Goal: Task Accomplishment & Management: Manage account settings

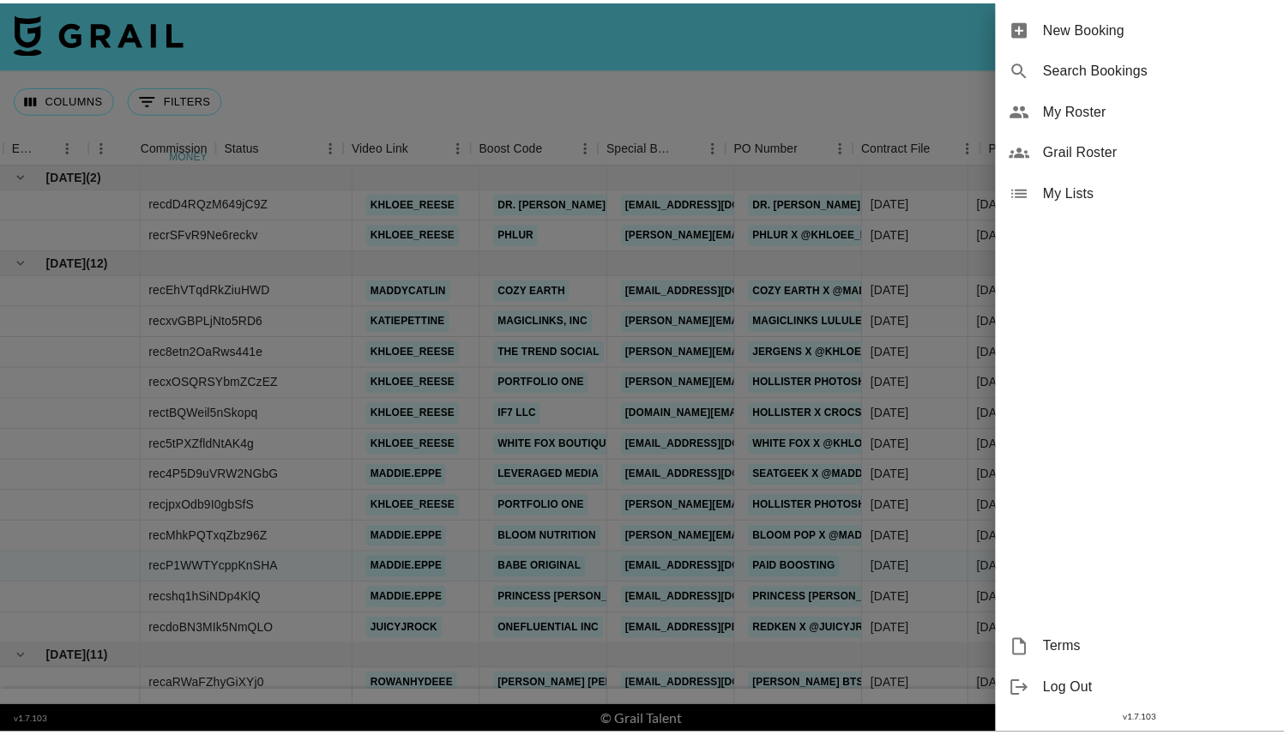
scroll to position [0, 1210]
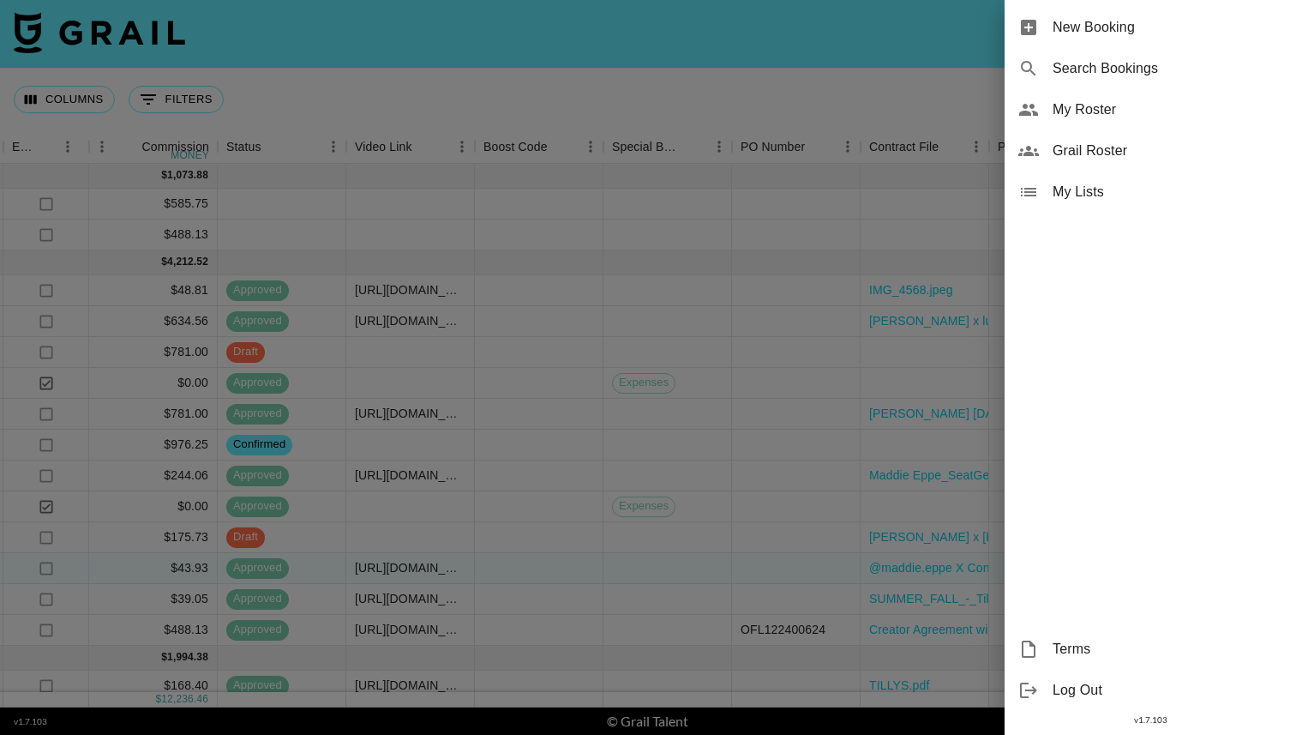
click at [1143, 103] on span "My Roster" at bounding box center [1168, 109] width 230 height 21
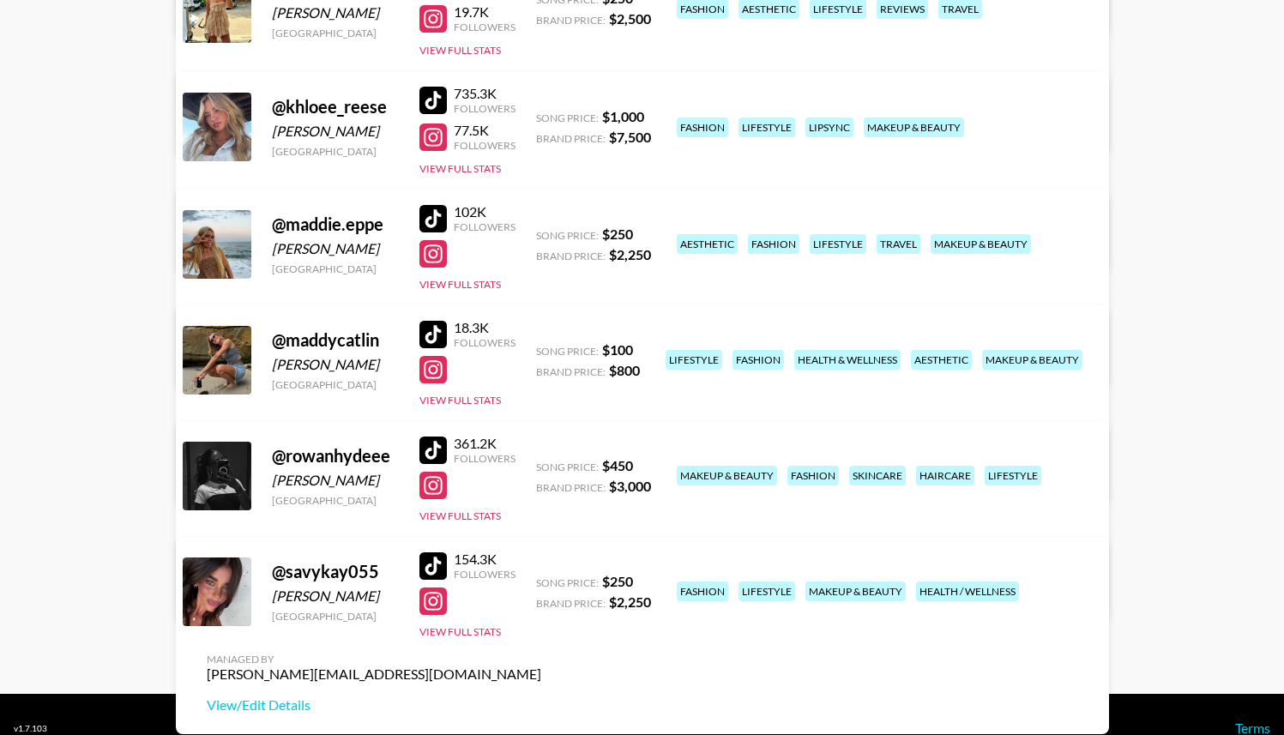
scroll to position [803, 0]
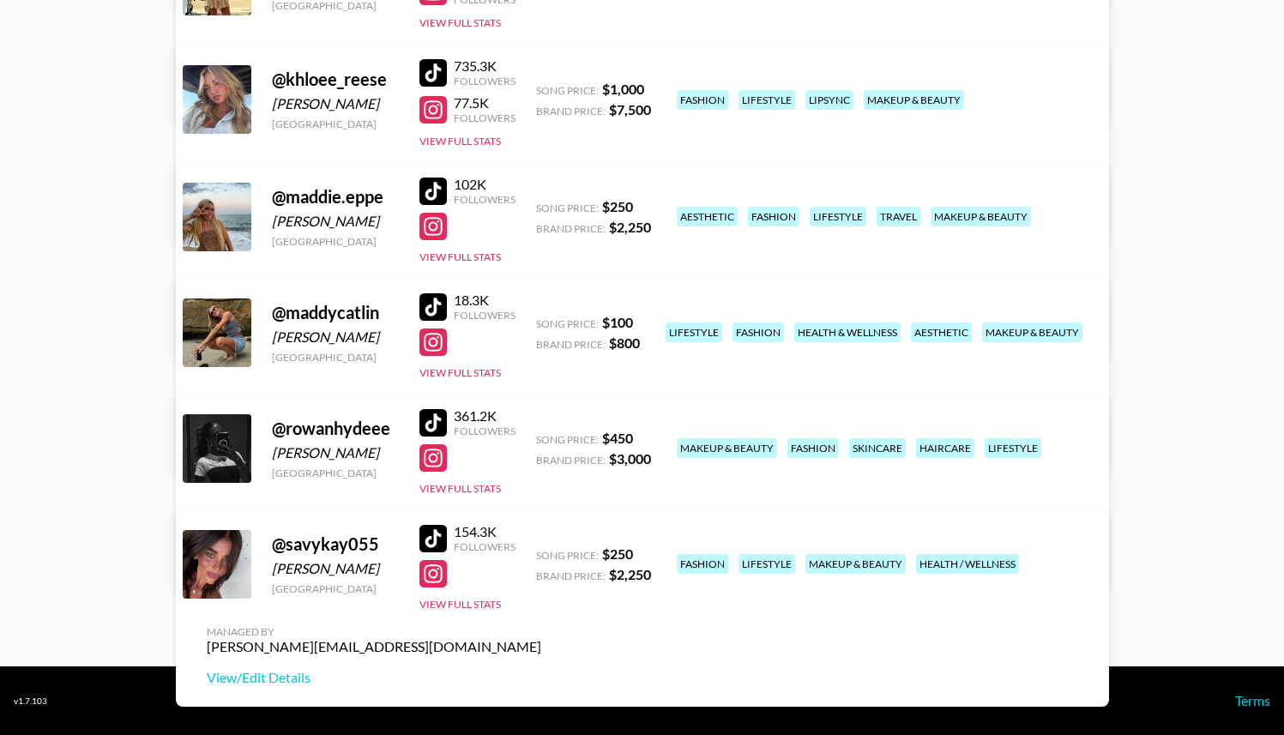
click at [541, 322] on link "View/Edit Details" at bounding box center [374, 330] width 334 height 17
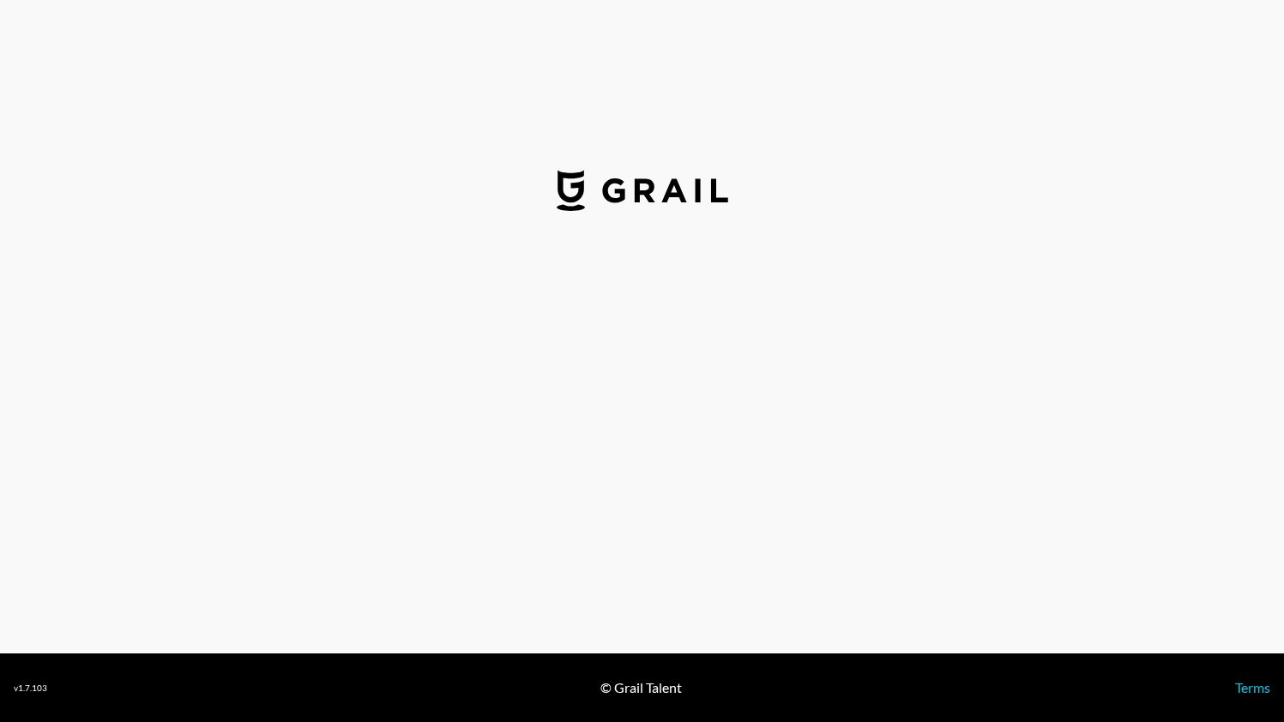
select select "USD"
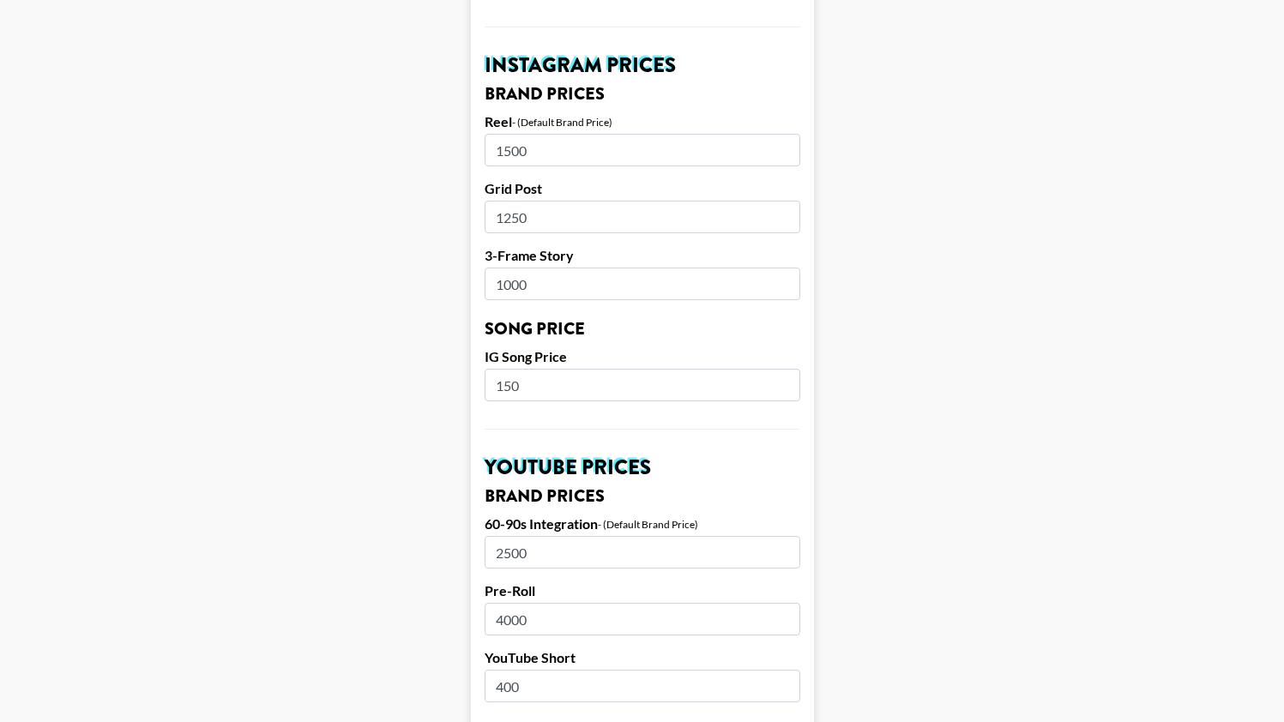
scroll to position [818, 0]
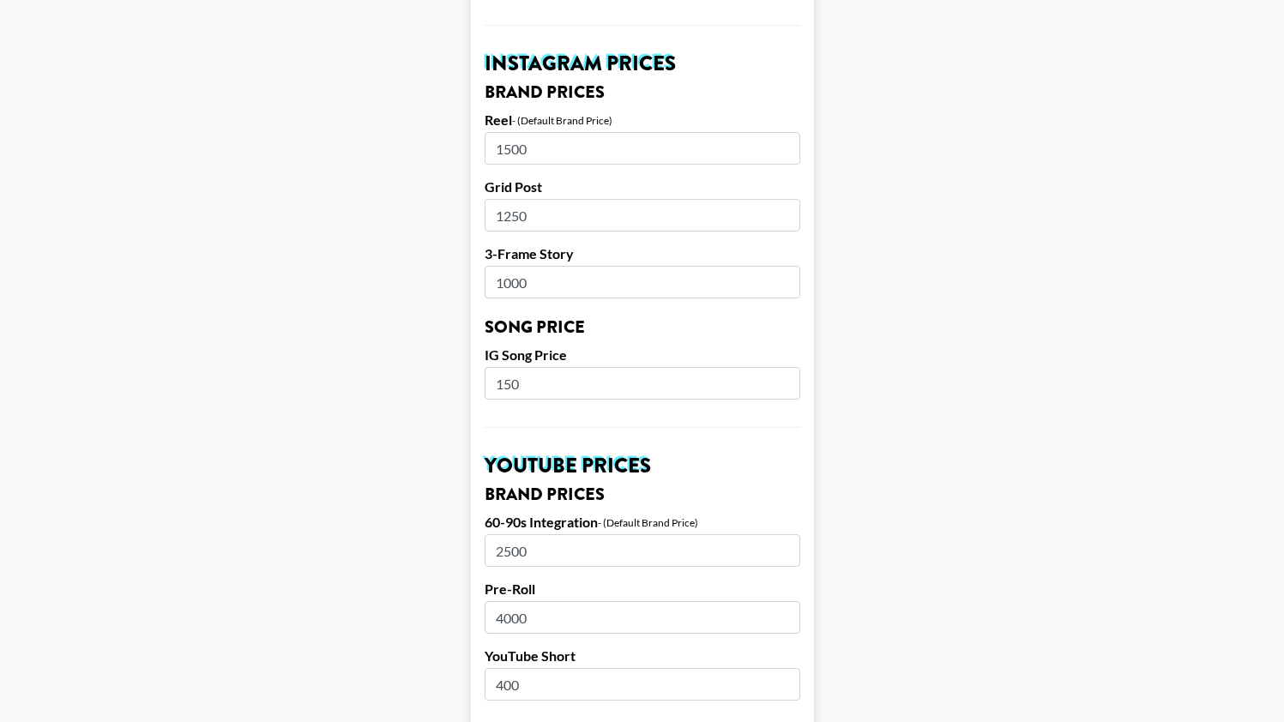
click at [507, 133] on input "1500" at bounding box center [642, 148] width 316 height 33
click at [514, 132] on input "1500" at bounding box center [642, 148] width 316 height 33
click at [346, 178] on main "Airtable ID: recl2RLFOO16AiZYm Manager(s) [PERSON_NAME][EMAIL_ADDRESS][DOMAIN_N…" at bounding box center [642, 357] width 1256 height 2158
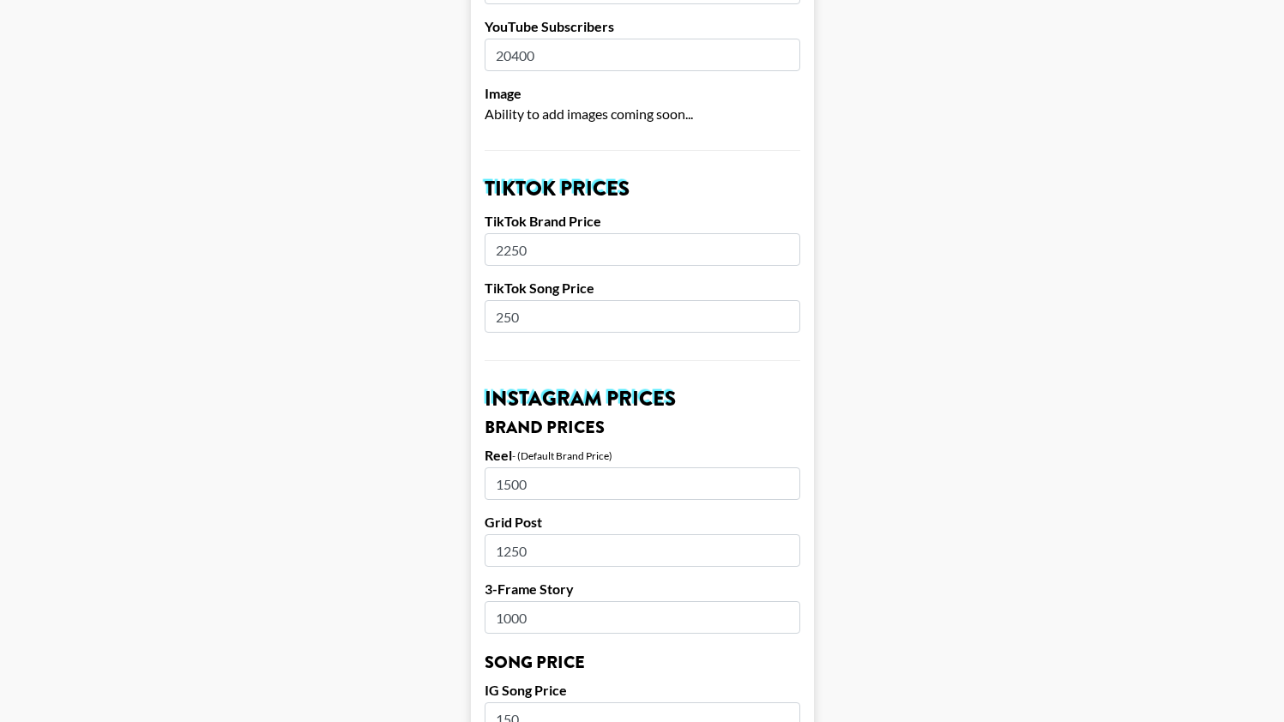
scroll to position [458, 6]
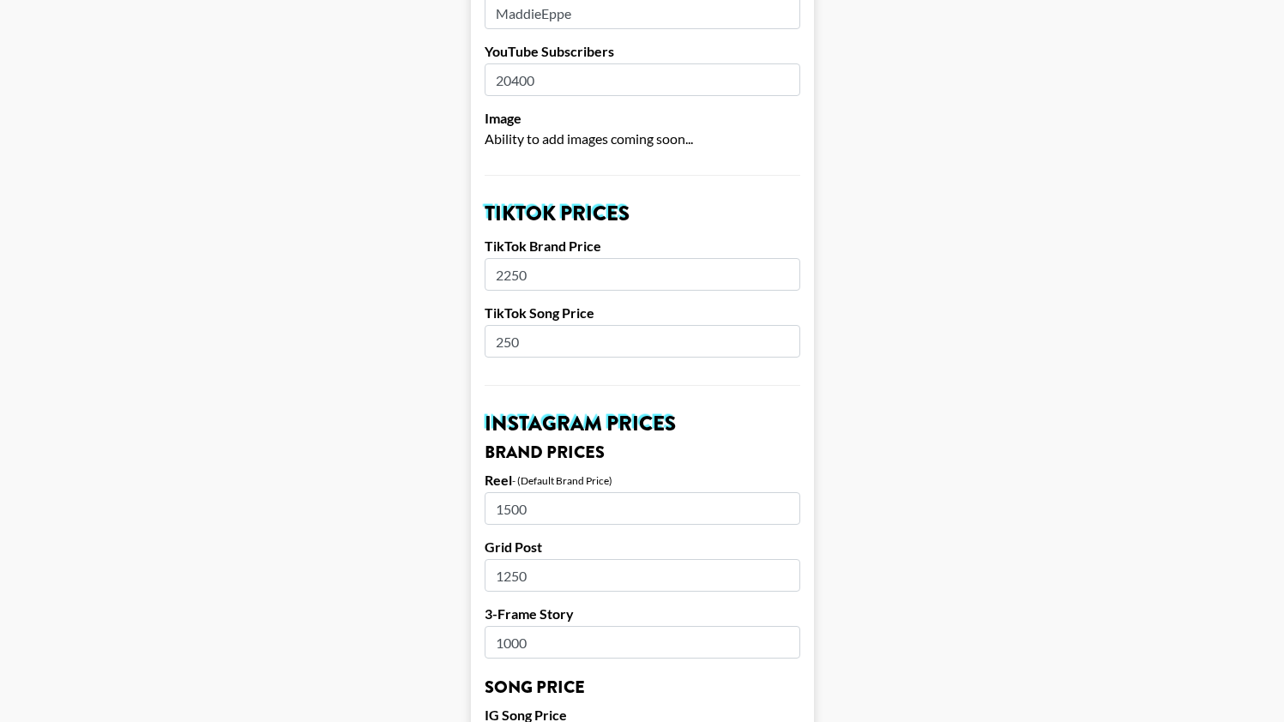
click at [538, 325] on input "250" at bounding box center [642, 341] width 316 height 33
type input "2"
type input "300"
click at [207, 507] on main "Airtable ID: recl2RLFOO16AiZYm Manager(s) [PERSON_NAME][EMAIL_ADDRESS][DOMAIN_N…" at bounding box center [642, 717] width 1256 height 2158
click at [497, 492] on input "1500" at bounding box center [642, 508] width 316 height 33
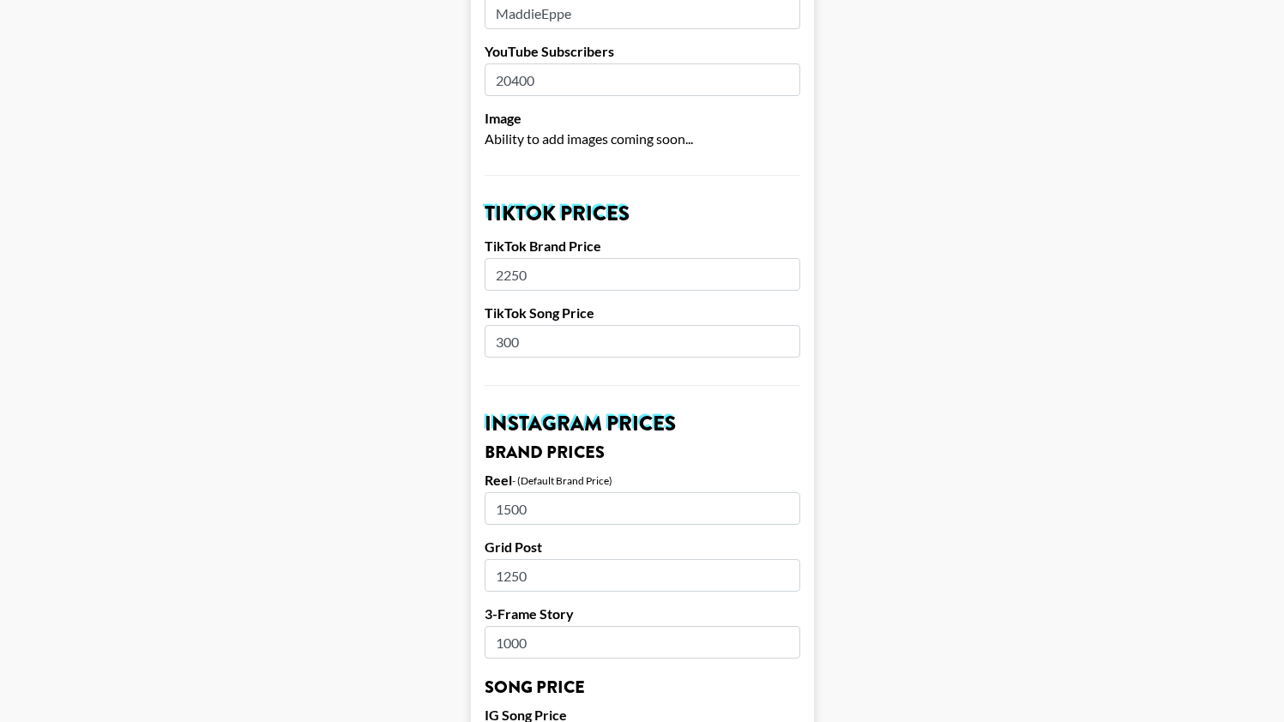
click at [497, 492] on input "1500" at bounding box center [642, 508] width 316 height 33
type input "2000"
click at [503, 559] on input "1250" at bounding box center [642, 575] width 316 height 33
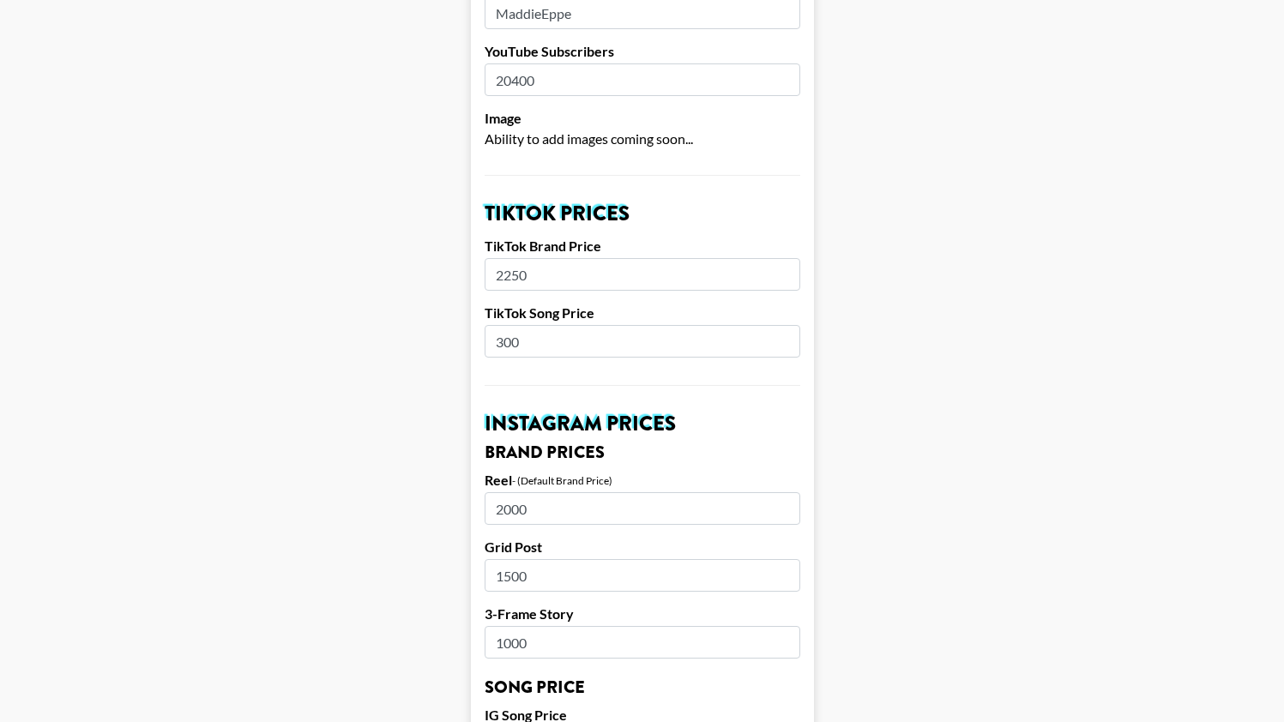
type input "1500"
click at [524, 626] on input "1000" at bounding box center [642, 642] width 316 height 33
click at [532, 626] on input "10001500" at bounding box center [642, 642] width 316 height 33
type input "1500"
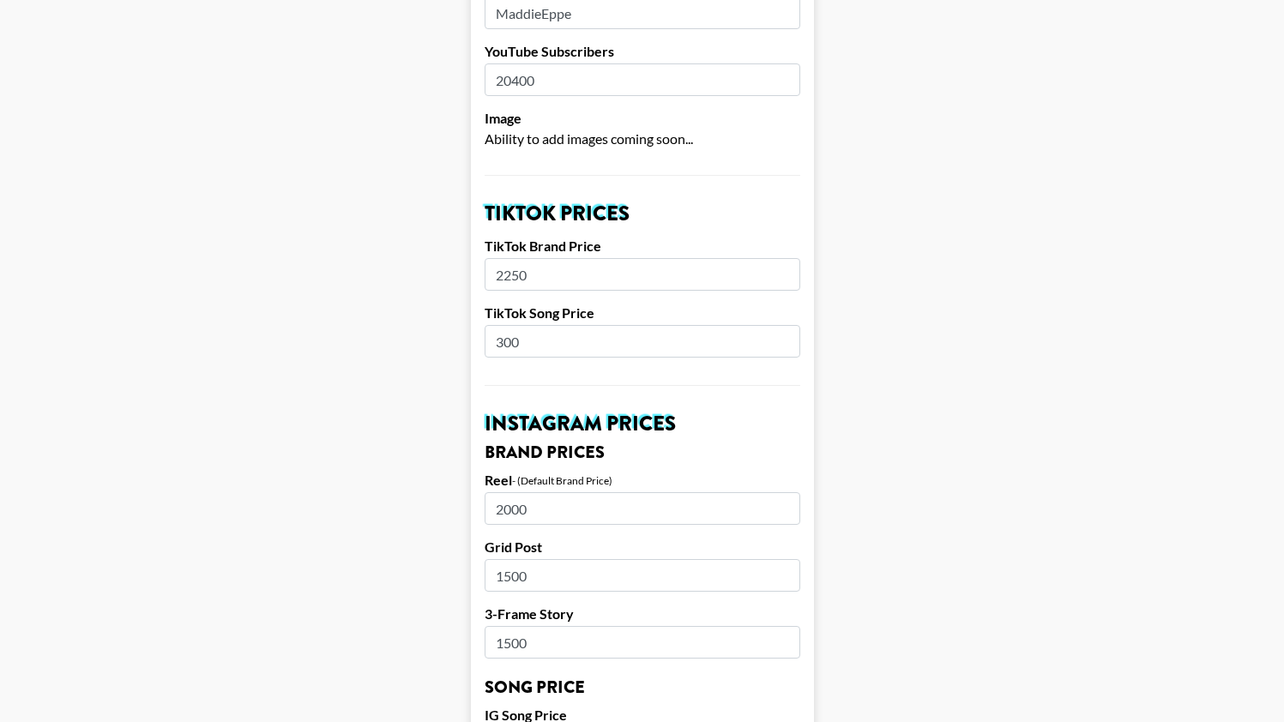
click at [357, 668] on main "Airtable ID: recl2RLFOO16AiZYm Manager(s) [PERSON_NAME][EMAIL_ADDRESS][DOMAIN_N…" at bounding box center [642, 717] width 1256 height 2158
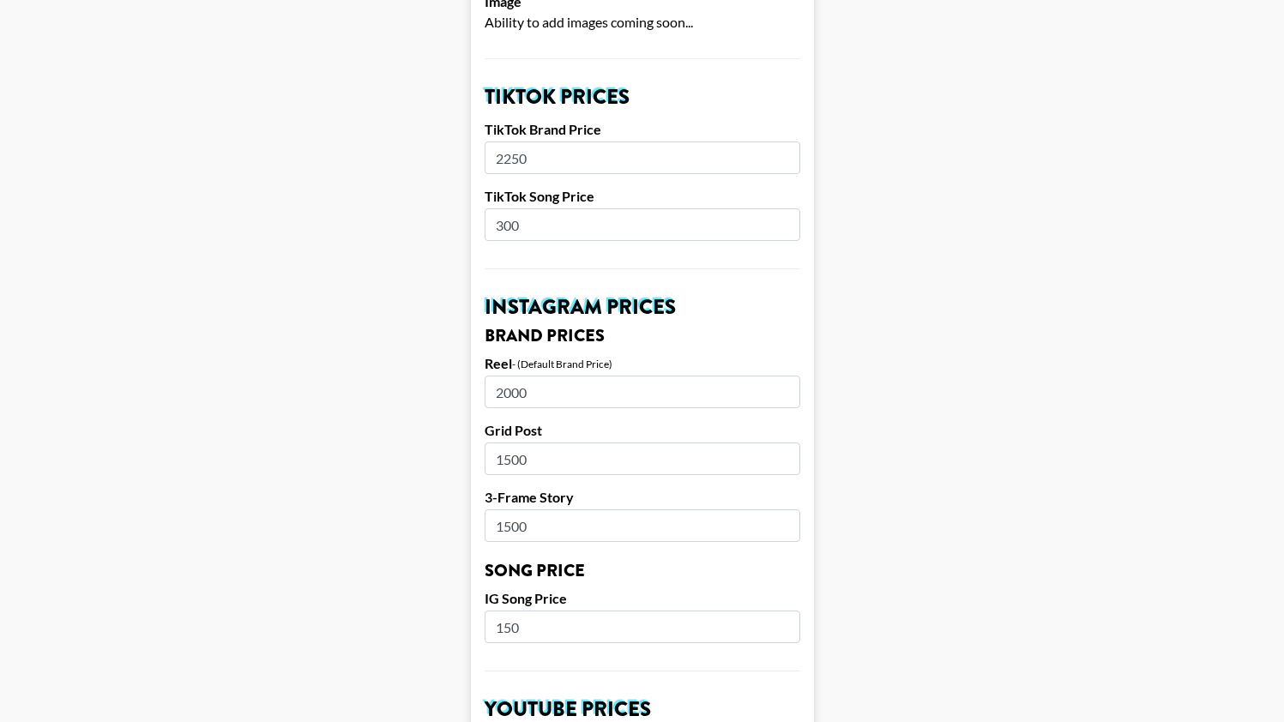
scroll to position [579, 6]
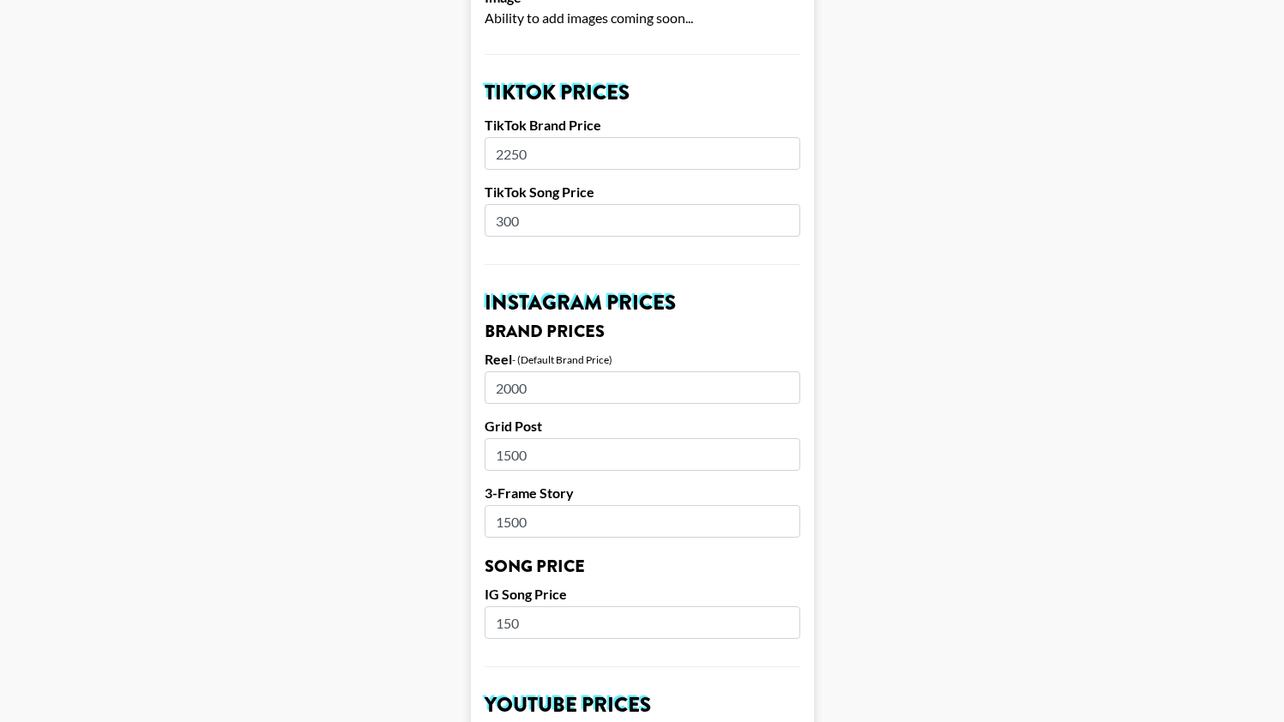
click at [511, 606] on input "150" at bounding box center [642, 622] width 316 height 33
type input "200"
click at [333, 607] on main "Airtable ID: recl2RLFOO16AiZYm Manager(s) [PERSON_NAME][EMAIL_ADDRESS][DOMAIN_N…" at bounding box center [642, 596] width 1256 height 2158
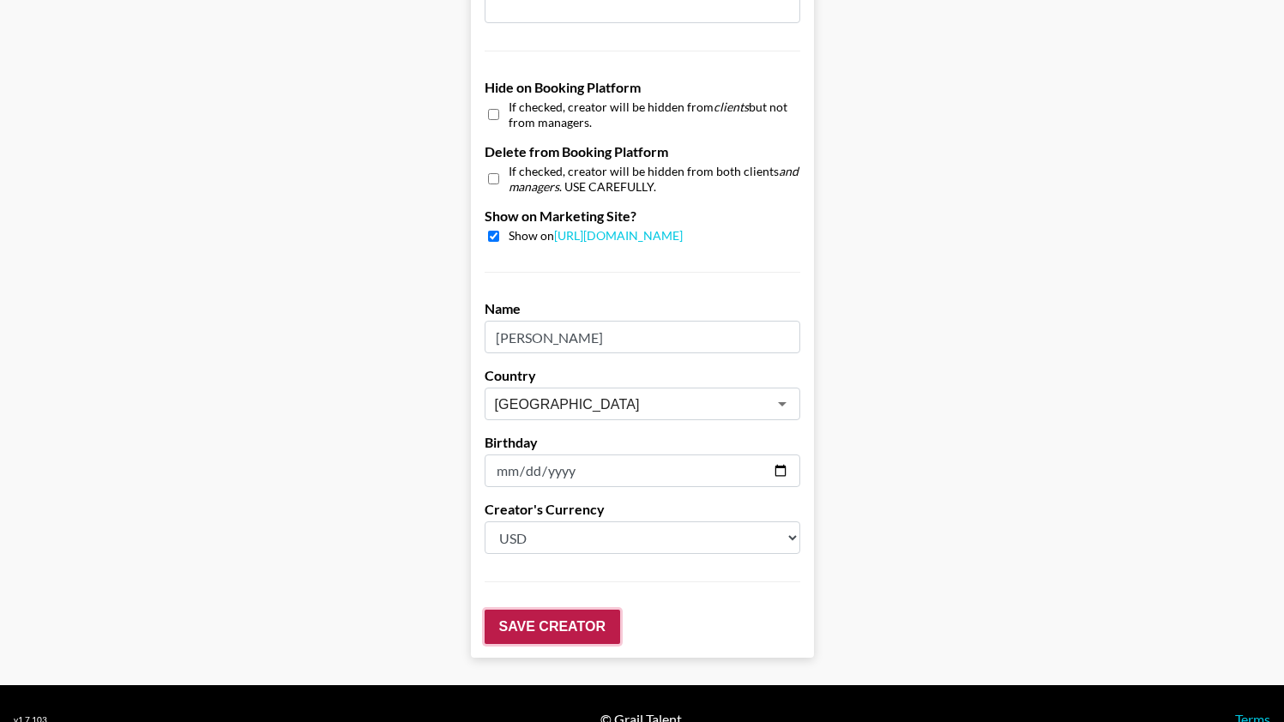
click at [547, 610] on input "Save Creator" at bounding box center [551, 627] width 135 height 34
